Goal: Task Accomplishment & Management: Manage account settings

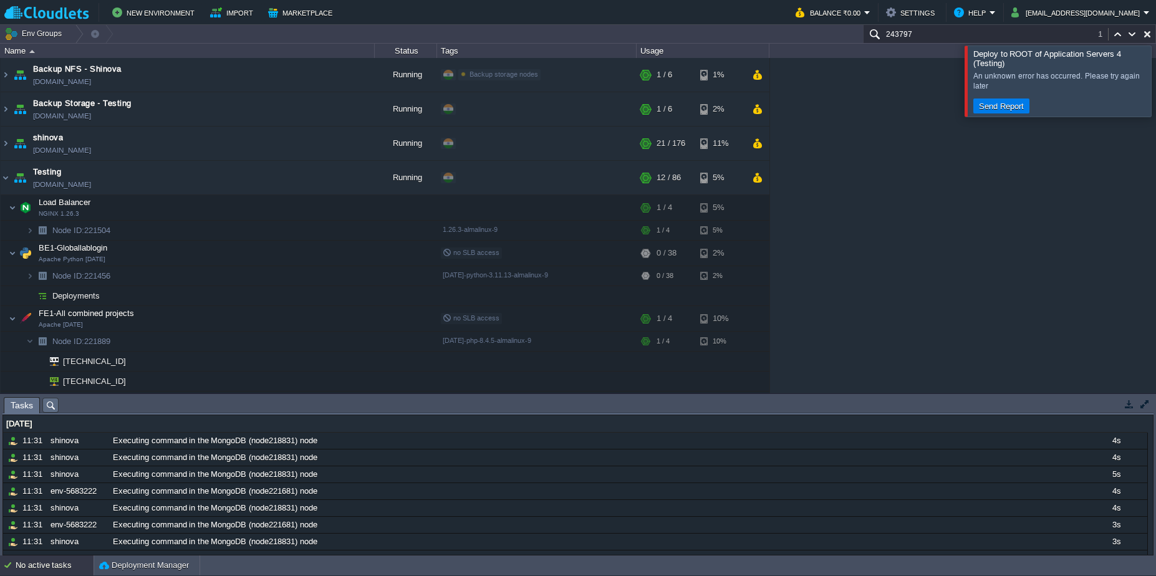
scroll to position [164, 0]
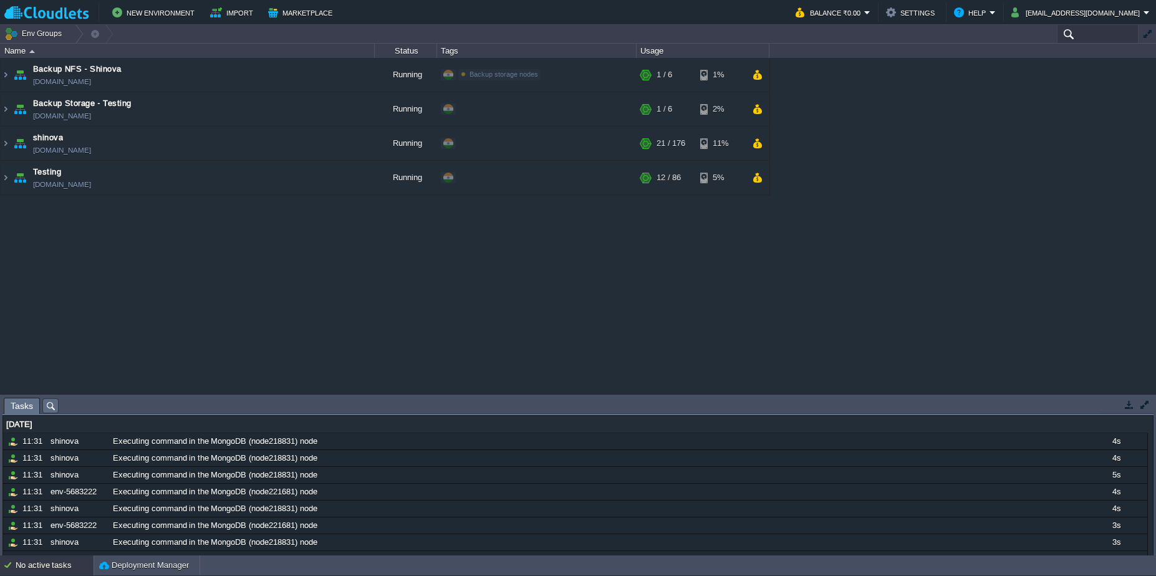
click at [1079, 34] on input "text" at bounding box center [1097, 34] width 82 height 18
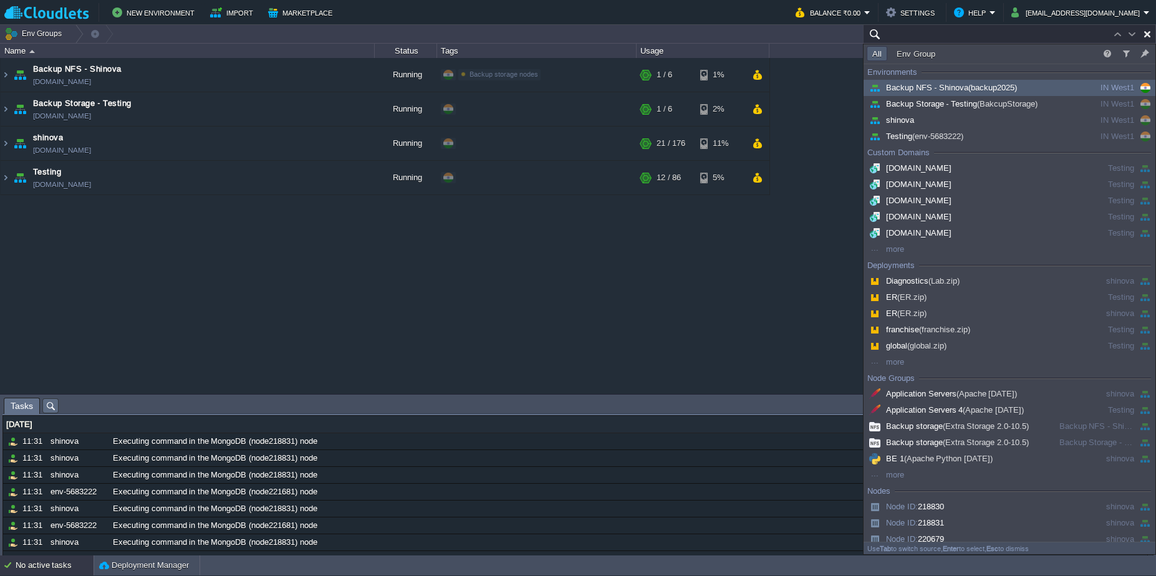
paste input "env-5683222"
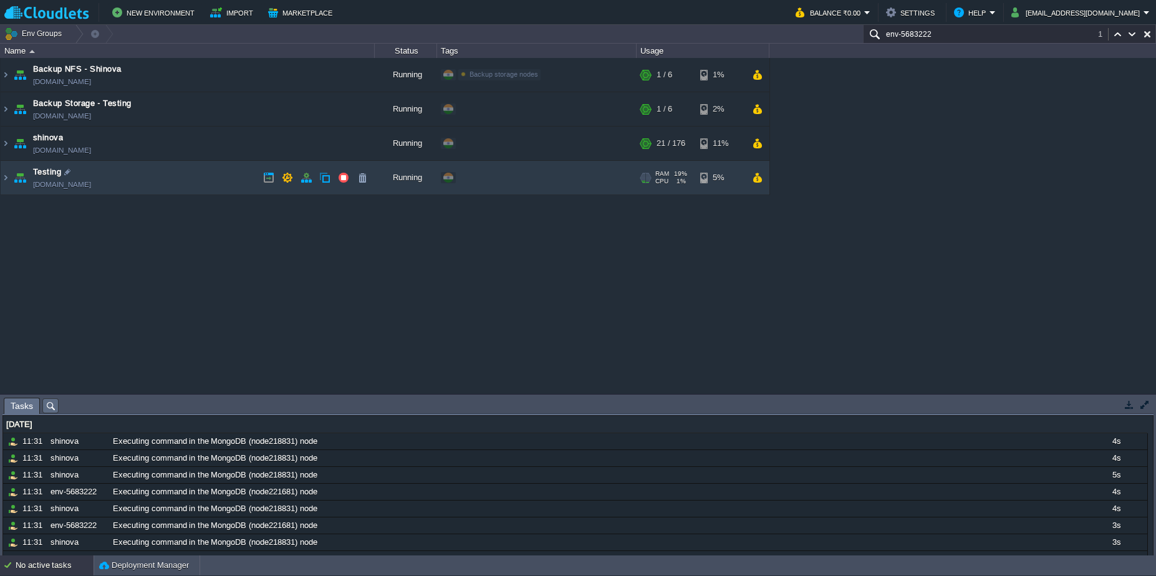
type input "env-5683222"
click at [203, 184] on td "Testing env-5683222.in1.cloudlets.co.in" at bounding box center [188, 178] width 374 height 34
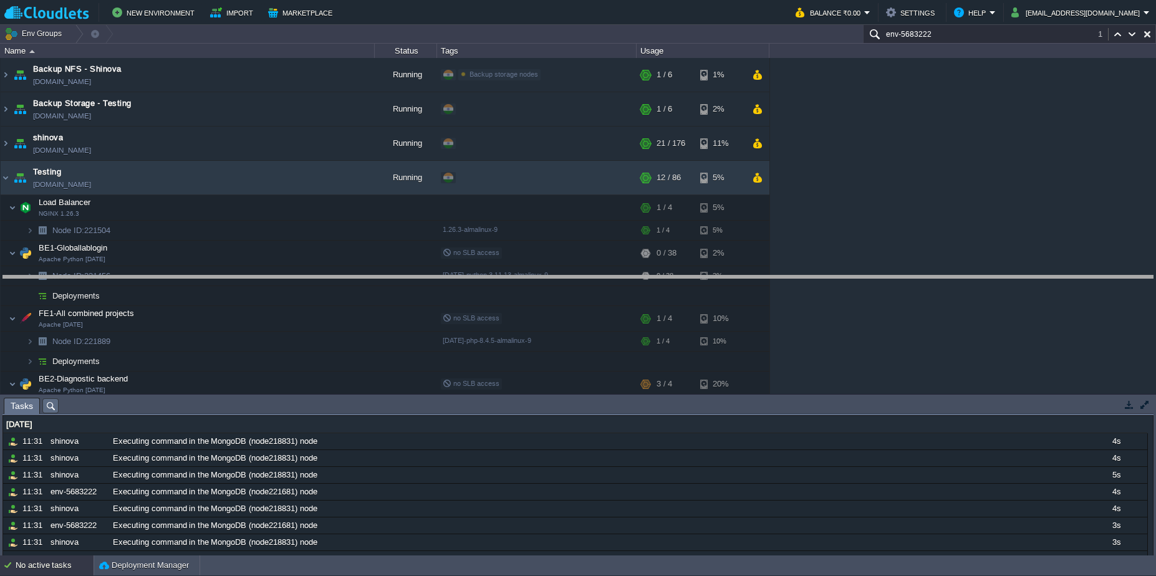
drag, startPoint x: 213, startPoint y: 404, endPoint x: 249, endPoint y: 190, distance: 216.8
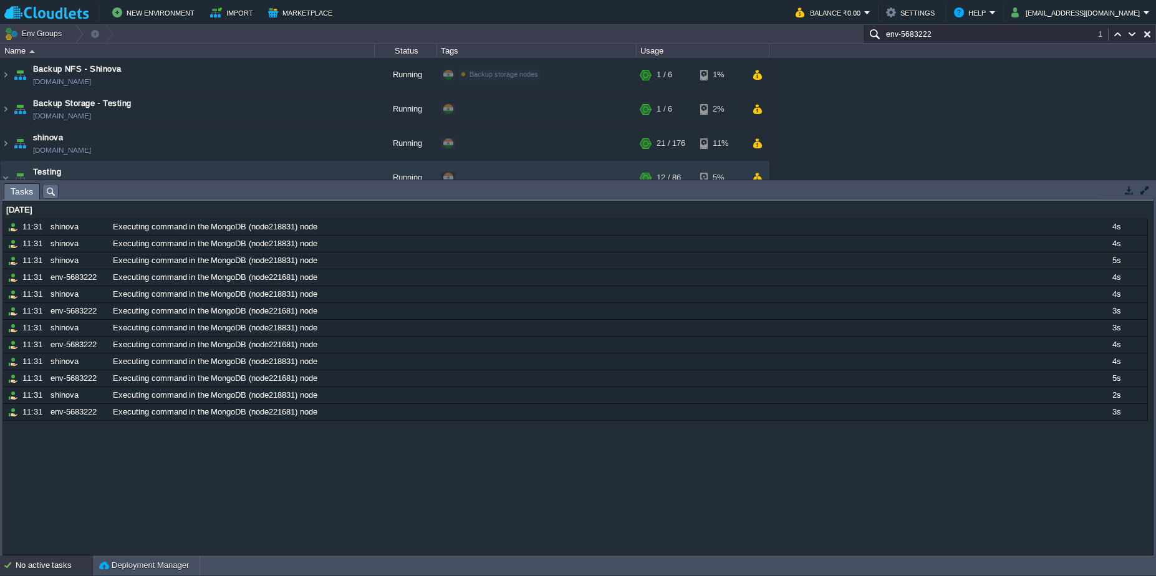
click at [29, 201] on div "No items to display id Date Environment Name Duration day 23 Aug 2025 10685992 …" at bounding box center [577, 378] width 1151 height 355
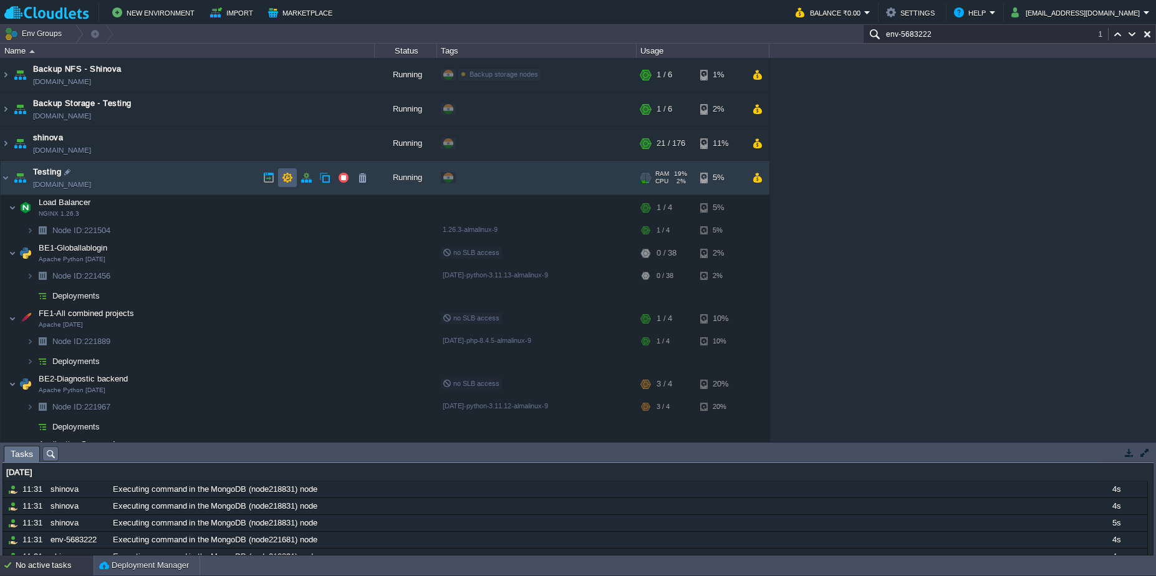
click at [290, 178] on button "button" at bounding box center [287, 177] width 11 height 11
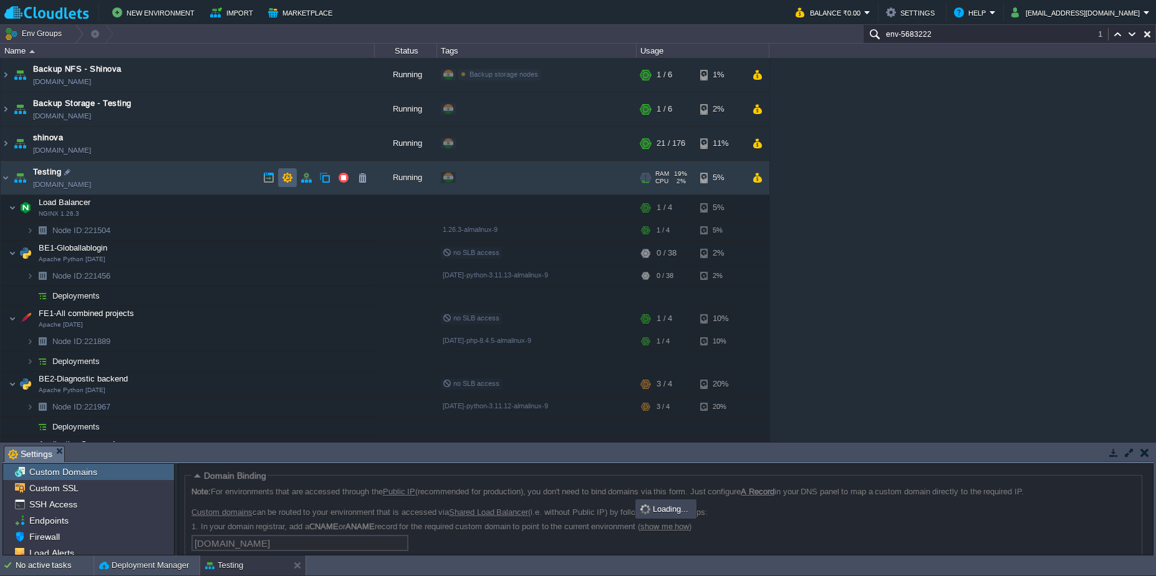
scroll to position [69, 0]
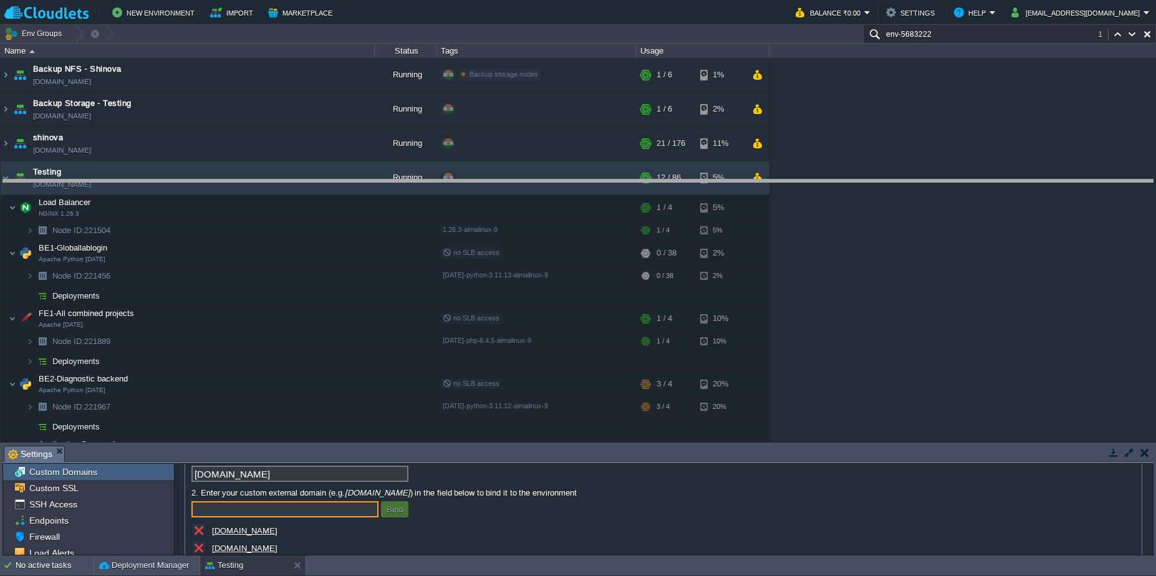
drag, startPoint x: 401, startPoint y: 452, endPoint x: 416, endPoint y: 189, distance: 263.4
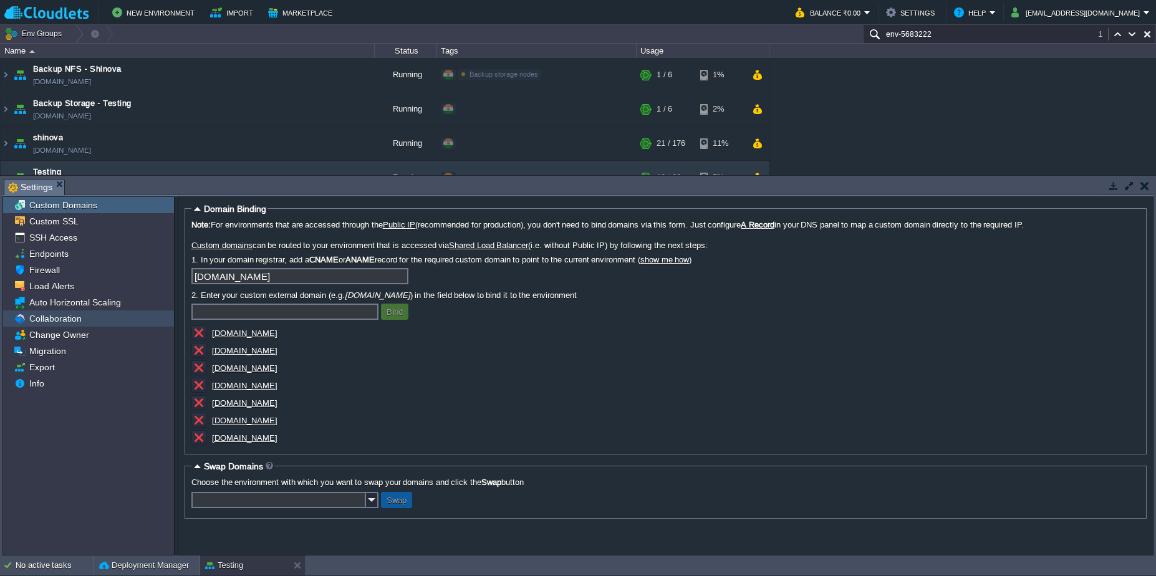
click at [71, 315] on span "Collaboration" at bounding box center [55, 318] width 57 height 11
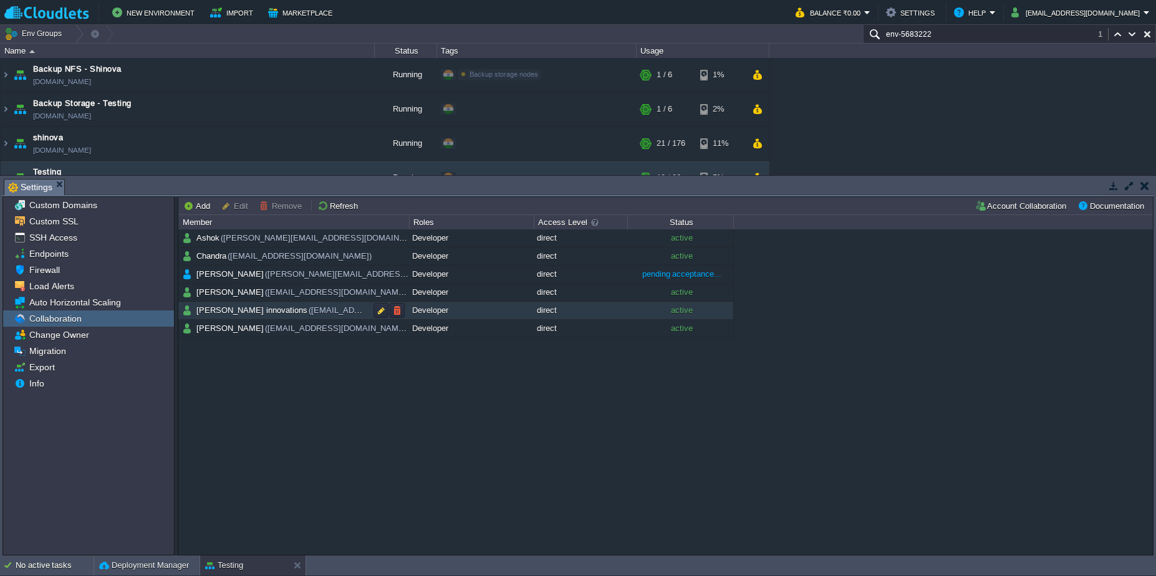
click at [475, 306] on div "Developer" at bounding box center [471, 310] width 125 height 17
click at [228, 207] on button "Edit" at bounding box center [236, 205] width 31 height 11
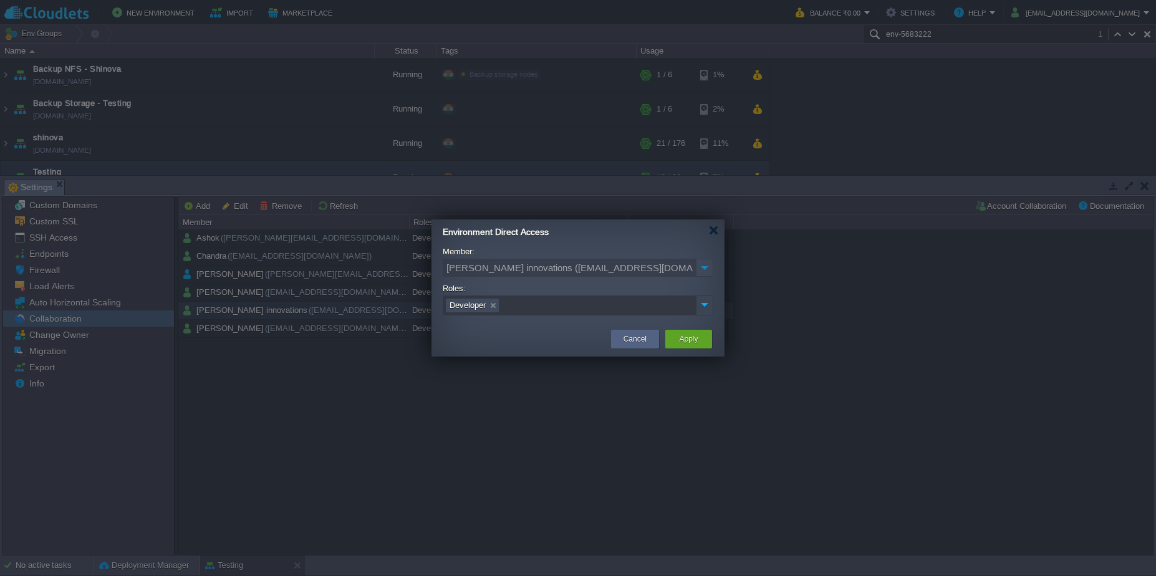
click at [704, 313] on div at bounding box center [704, 311] width 16 height 5
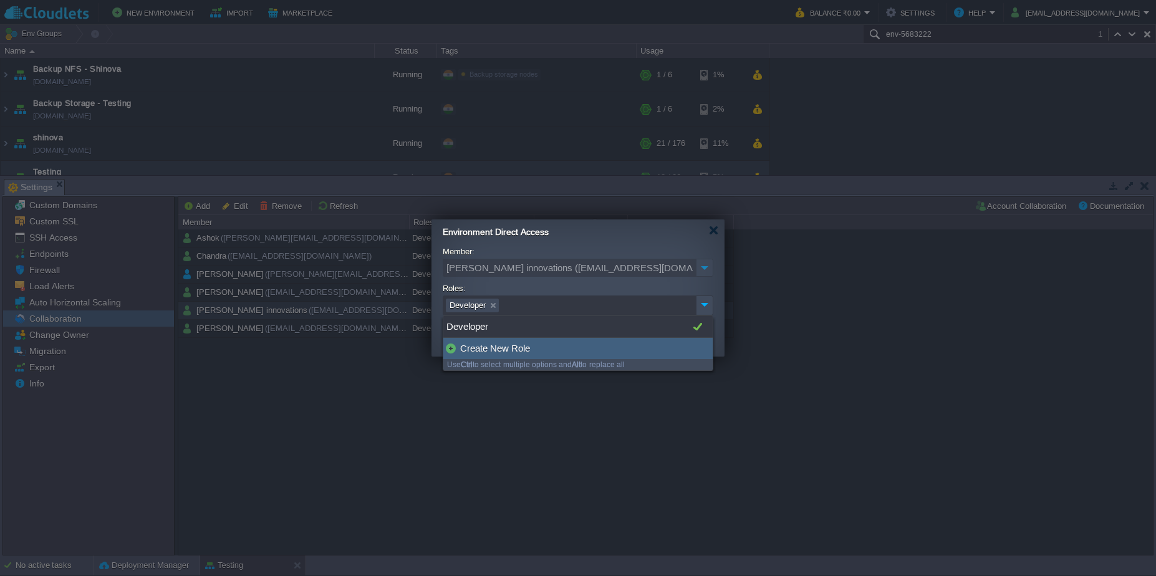
click at [550, 352] on div "Create New Role" at bounding box center [577, 348] width 269 height 21
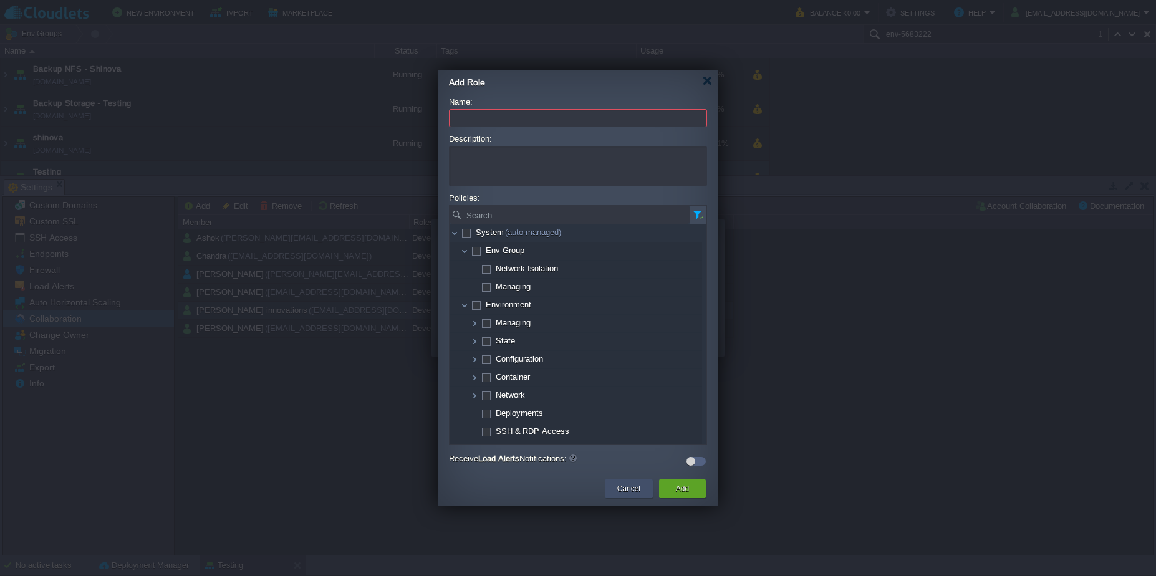
click at [611, 497] on div "Cancel" at bounding box center [629, 488] width 48 height 19
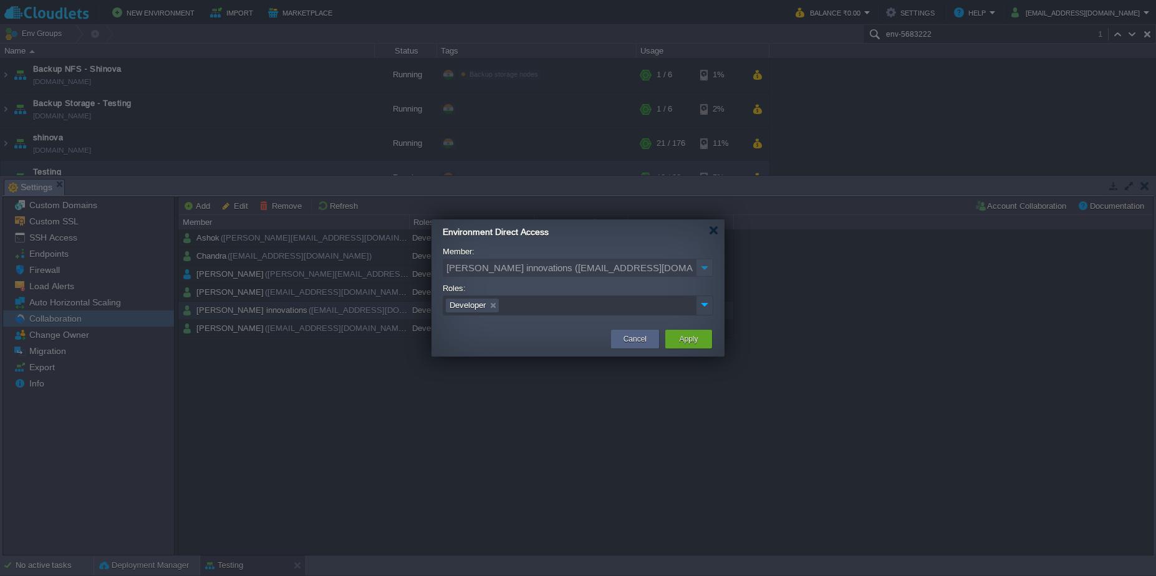
click at [701, 307] on img at bounding box center [704, 304] width 16 height 17
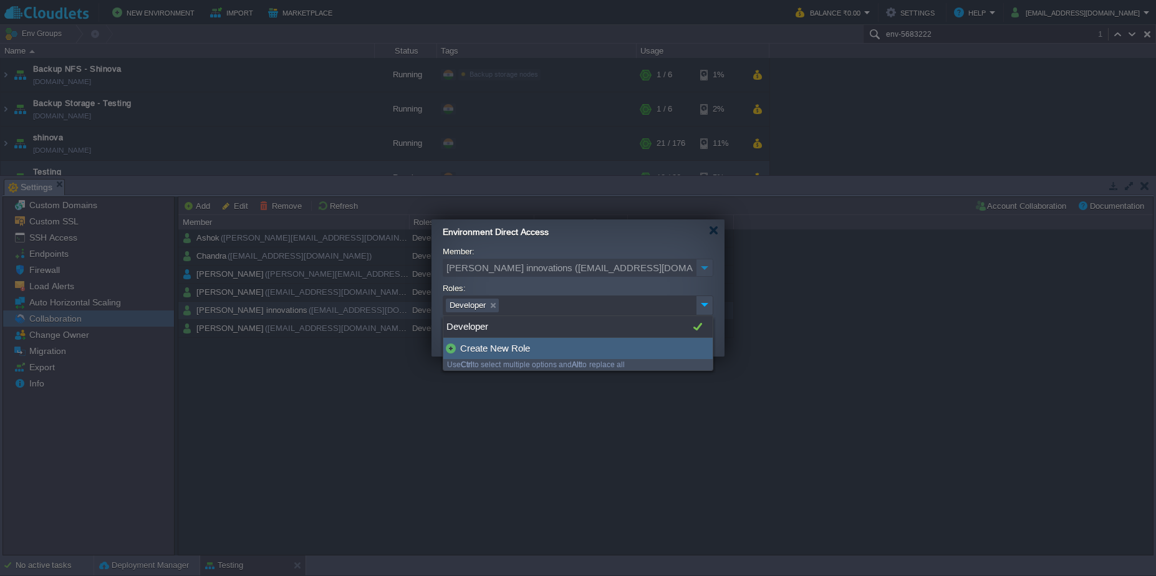
click at [492, 345] on div "Create New Role" at bounding box center [577, 348] width 269 height 21
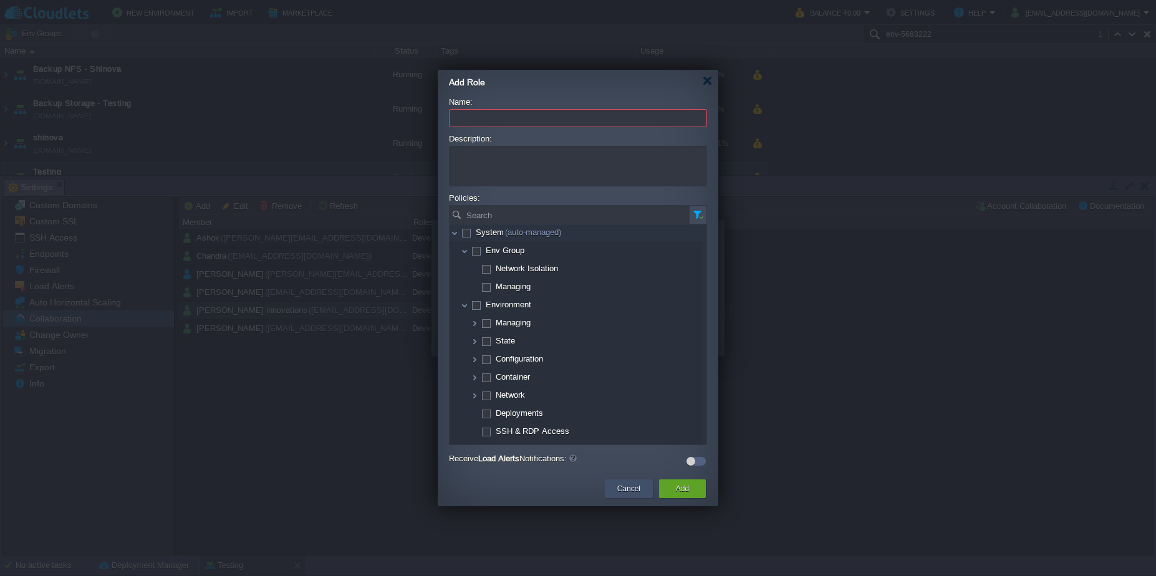
click at [640, 486] on div "Cancel" at bounding box center [628, 488] width 29 height 19
